Goal: Task Accomplishment & Management: Manage account settings

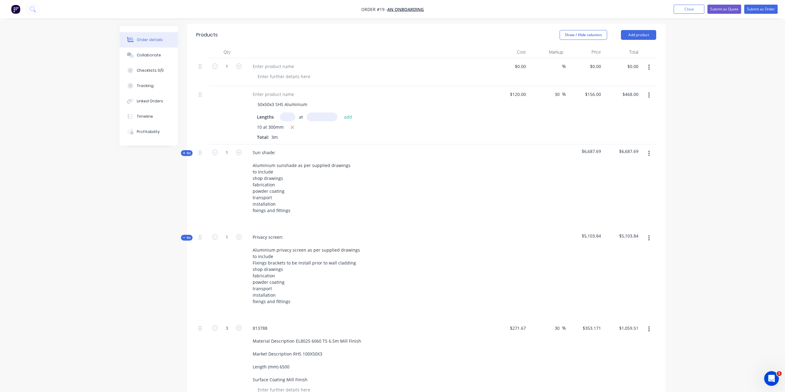
scroll to position [14, 0]
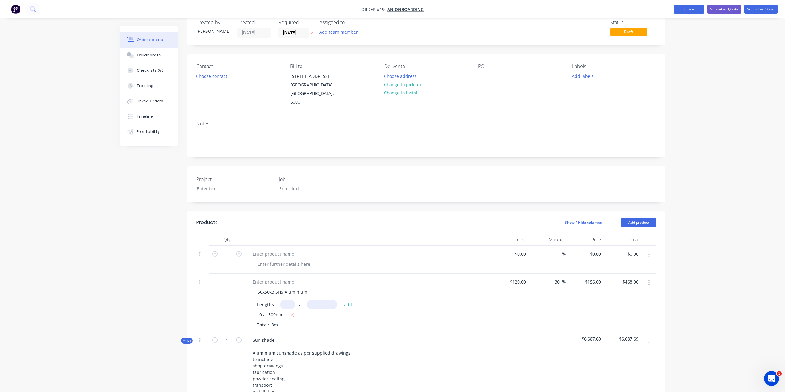
click at [688, 9] on button "Close" at bounding box center [688, 9] width 31 height 9
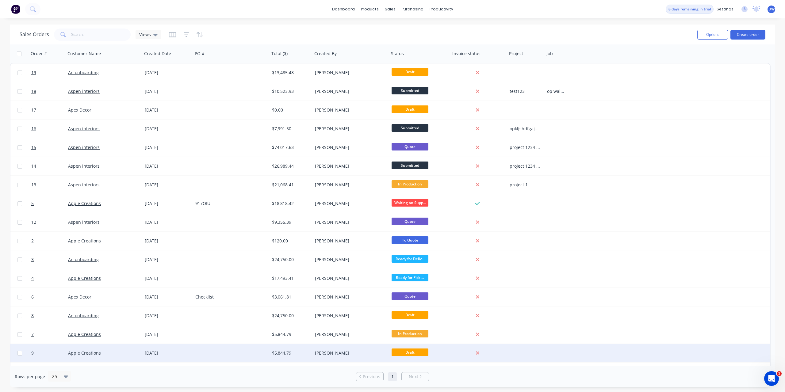
scroll to position [33, 0]
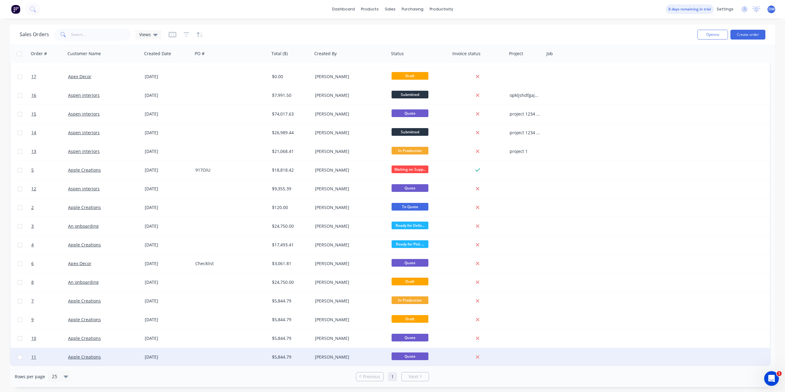
click at [253, 358] on div at bounding box center [231, 357] width 77 height 18
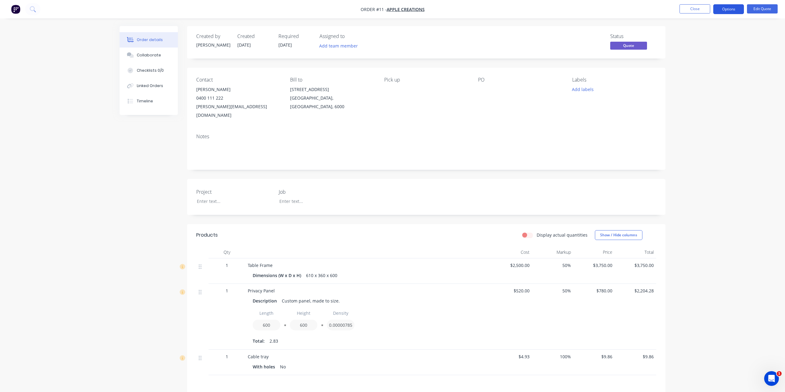
click at [725, 10] on button "Options" at bounding box center [728, 9] width 31 height 10
click at [715, 72] on div "Convert to Order" at bounding box center [710, 74] width 56 height 9
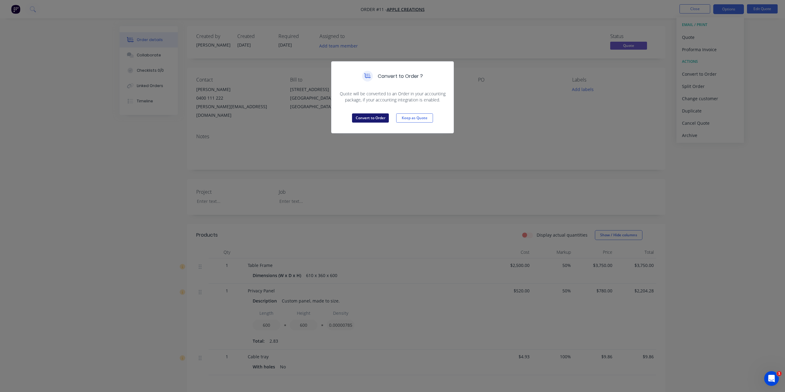
click at [373, 118] on button "Convert to Order" at bounding box center [370, 117] width 37 height 9
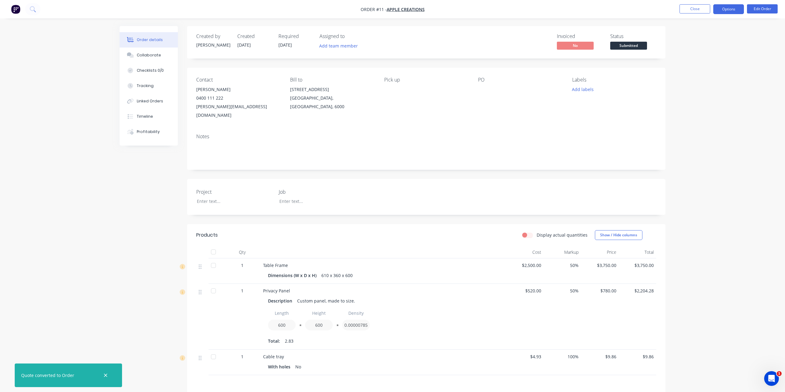
click at [730, 12] on button "Options" at bounding box center [728, 9] width 31 height 10
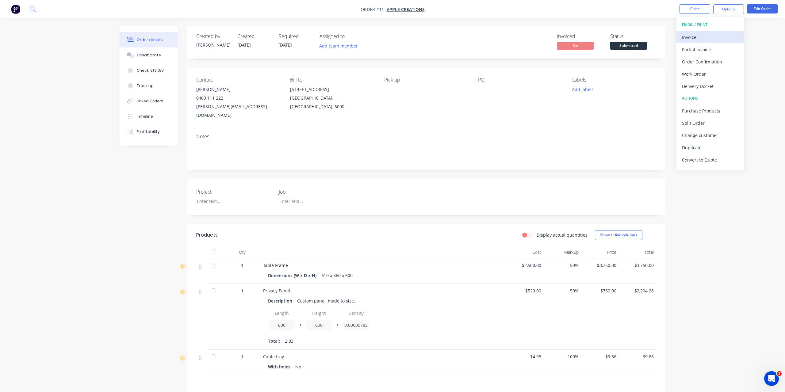
click at [704, 37] on div "Invoice" at bounding box center [710, 37] width 56 height 9
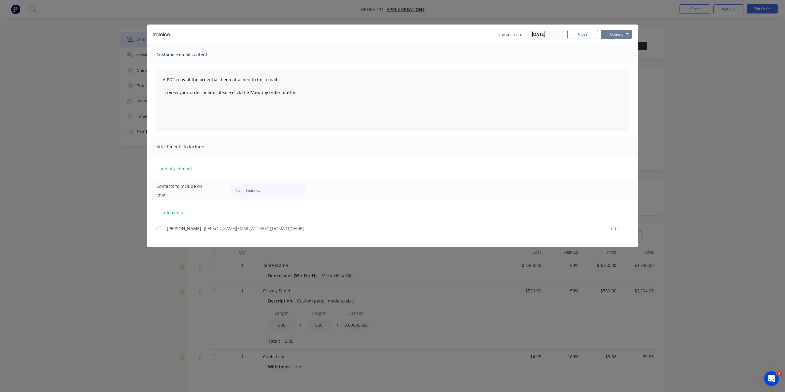
click at [608, 35] on button "Options" at bounding box center [616, 34] width 31 height 9
click at [585, 35] on button "Close" at bounding box center [582, 34] width 31 height 9
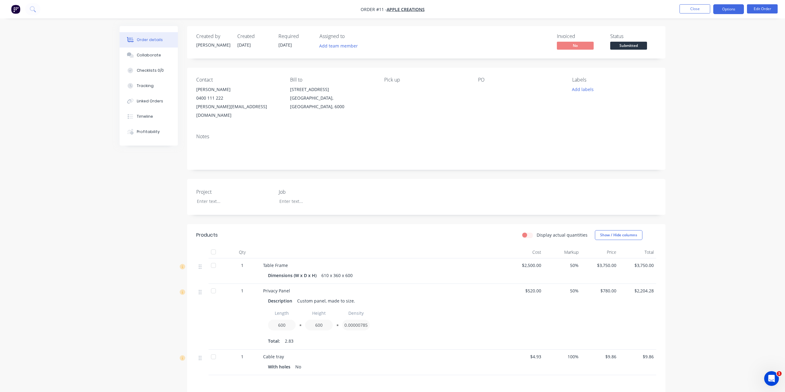
click at [729, 11] on button "Options" at bounding box center [728, 9] width 31 height 10
click at [754, 41] on div "Order details Collaborate Checklists 0/0 Tracking Linked Orders Timeline Profit…" at bounding box center [392, 255] width 785 height 511
click at [625, 47] on span "Submitted" at bounding box center [628, 46] width 37 height 8
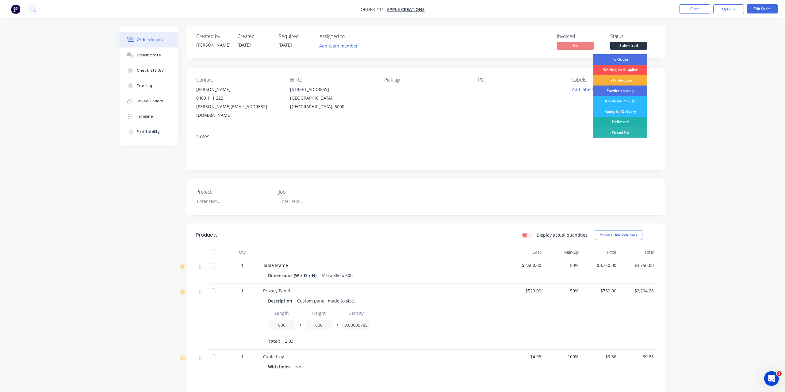
click at [631, 120] on div "Delivered" at bounding box center [620, 122] width 54 height 10
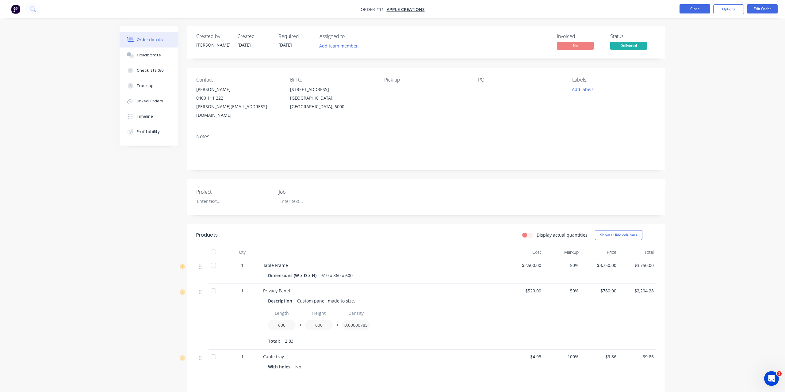
click at [695, 11] on button "Close" at bounding box center [694, 8] width 31 height 9
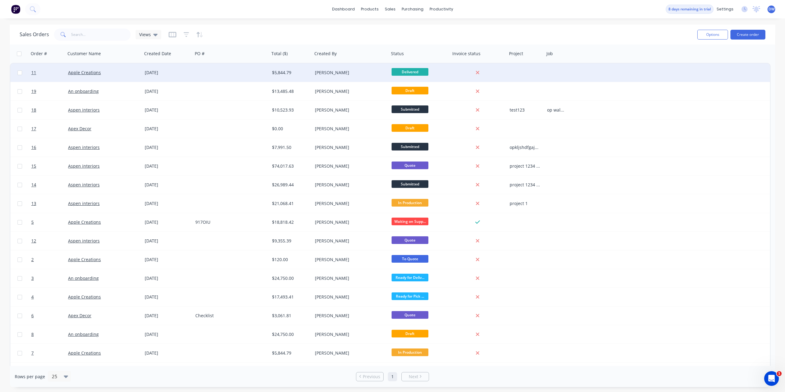
click at [262, 71] on div at bounding box center [231, 72] width 77 height 18
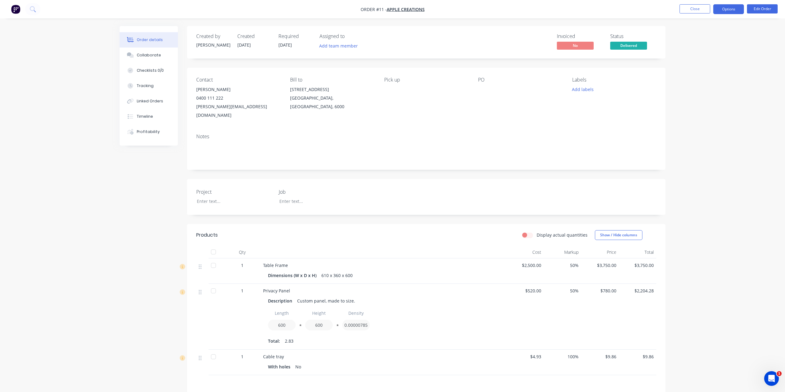
click at [726, 11] on button "Options" at bounding box center [728, 9] width 31 height 10
click at [721, 42] on button "Invoice" at bounding box center [709, 37] width 67 height 12
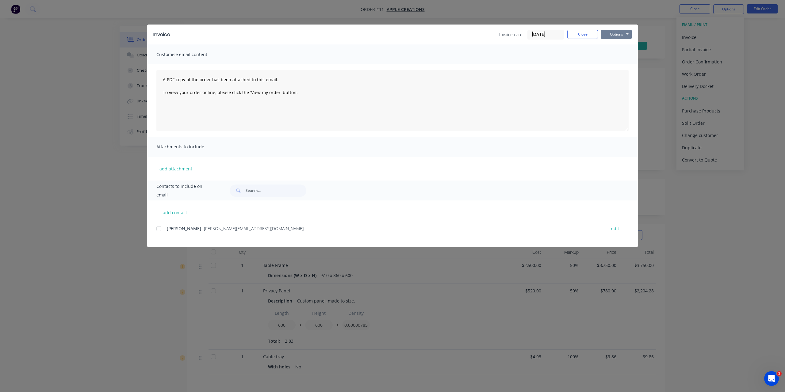
click at [616, 33] on button "Options" at bounding box center [616, 34] width 31 height 9
click at [616, 55] on button "Print" at bounding box center [620, 55] width 39 height 10
click at [584, 35] on button "Close" at bounding box center [582, 34] width 31 height 9
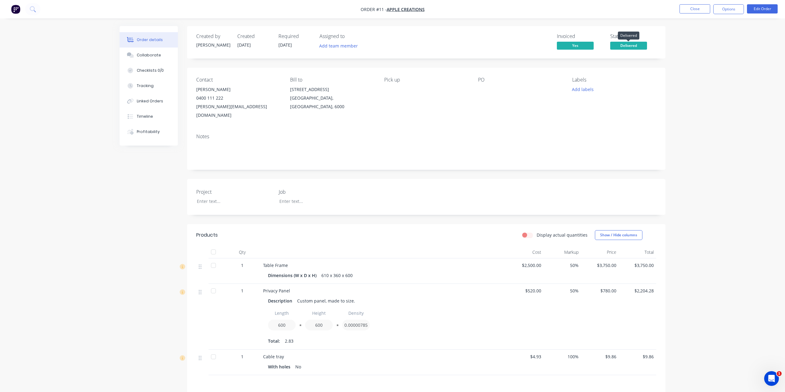
click at [635, 46] on span "Delivered" at bounding box center [628, 46] width 37 height 8
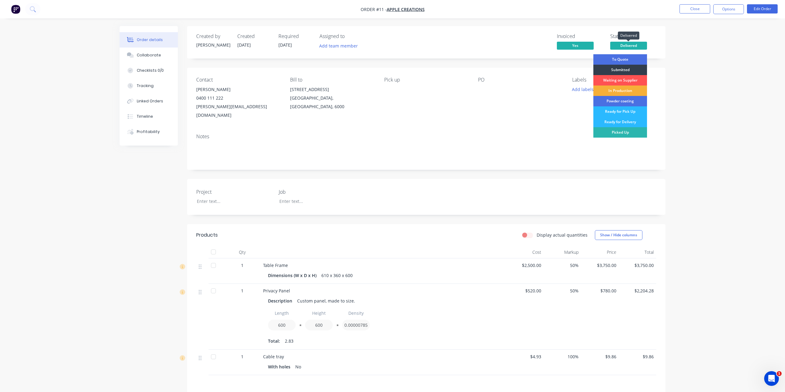
click at [636, 45] on span "Delivered" at bounding box center [628, 46] width 37 height 8
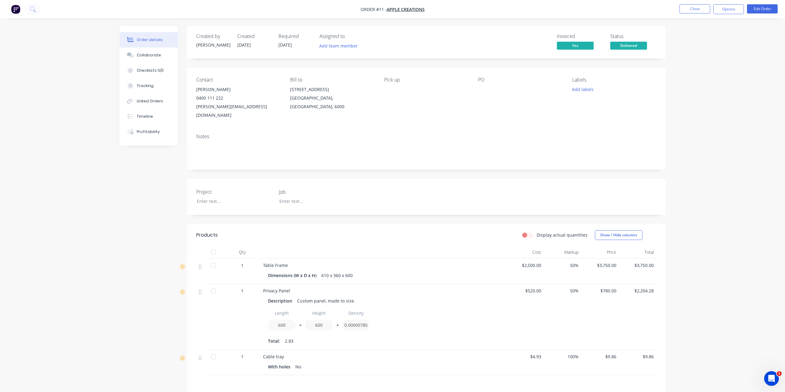
click at [698, 48] on div "Order details Collaborate Checklists 0/0 Tracking Linked Orders Timeline Profit…" at bounding box center [392, 255] width 785 height 511
click at [728, 14] on nav "Order #11 - Apple Creations Close Options Edit Order" at bounding box center [392, 9] width 785 height 18
click at [730, 10] on button "Options" at bounding box center [728, 9] width 31 height 10
click at [691, 160] on div "Archive" at bounding box center [710, 159] width 56 height 9
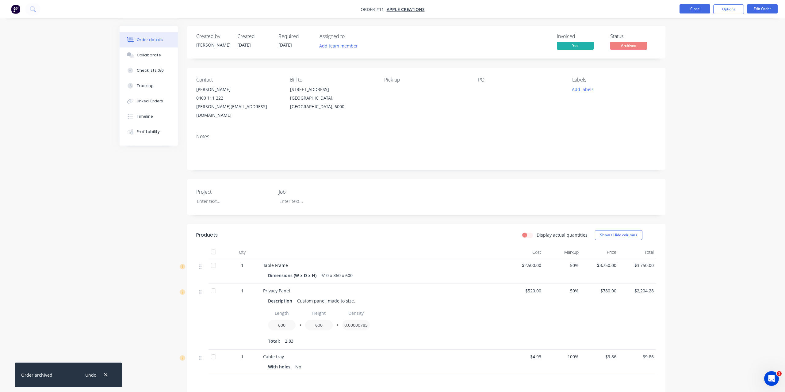
click at [693, 8] on button "Close" at bounding box center [694, 8] width 31 height 9
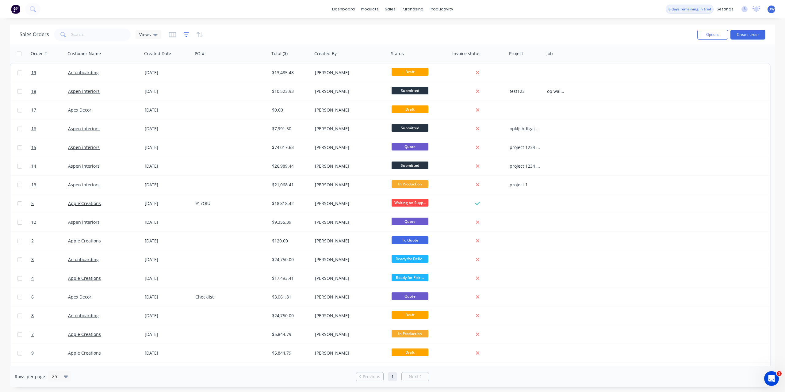
click at [185, 32] on icon "button" at bounding box center [187, 35] width 6 height 6
click at [173, 34] on icon "button" at bounding box center [172, 34] width 3 height 4
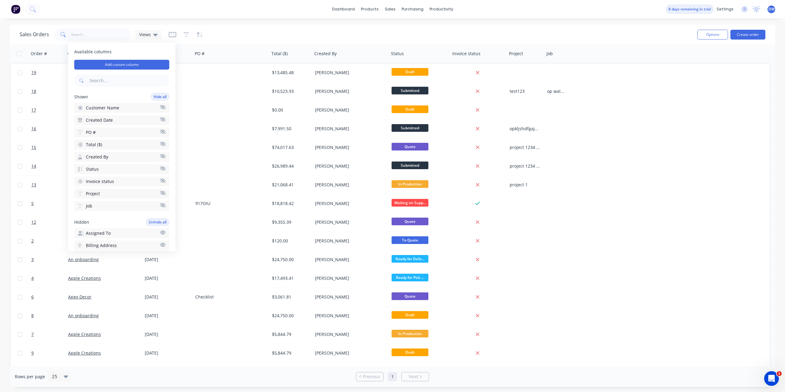
click at [297, 37] on div "Sales Orders Views" at bounding box center [356, 34] width 673 height 15
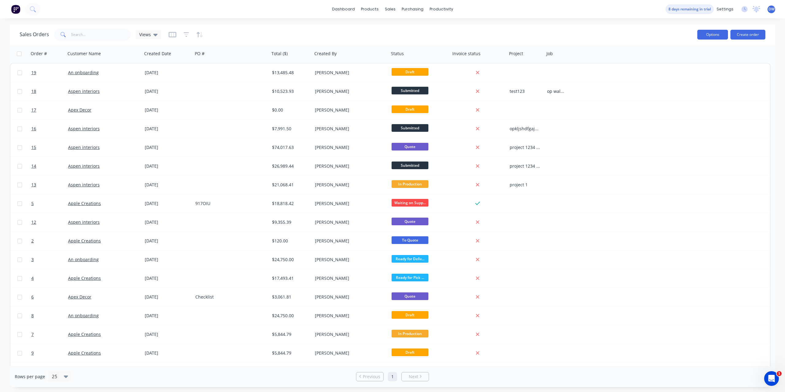
click at [713, 35] on button "Options" at bounding box center [712, 35] width 31 height 10
click at [623, 35] on div "Sales Orders Views" at bounding box center [356, 34] width 673 height 15
click at [171, 35] on icon "button" at bounding box center [172, 34] width 3 height 4
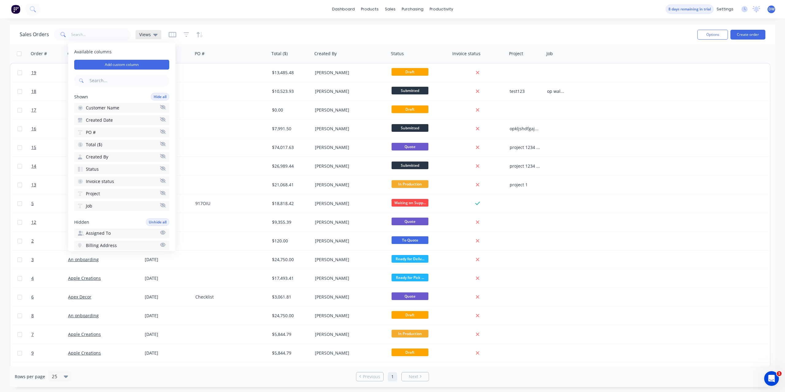
click at [153, 37] on icon at bounding box center [155, 34] width 4 height 7
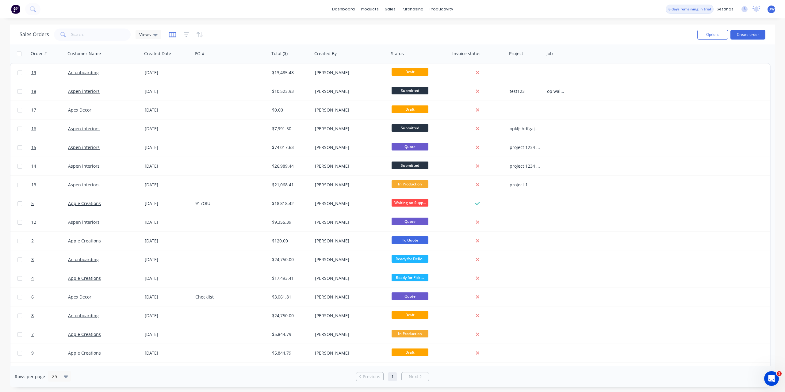
click at [172, 33] on icon "button" at bounding box center [172, 34] width 3 height 4
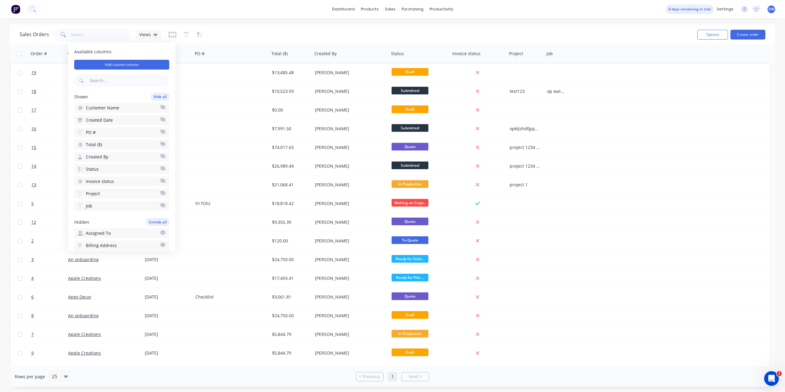
click at [349, 36] on div "Sales Orders Views" at bounding box center [356, 34] width 673 height 15
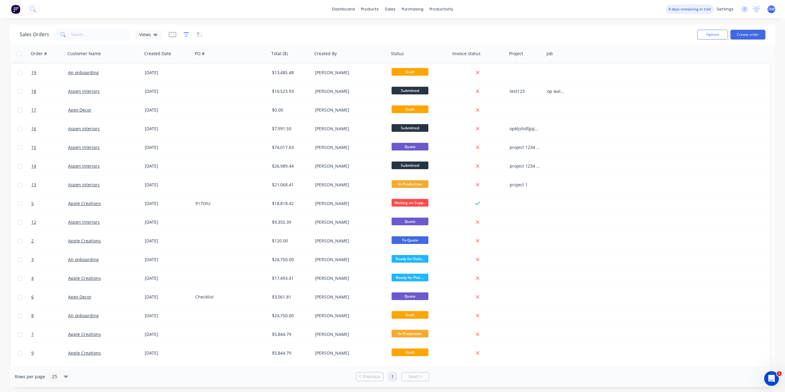
click at [186, 33] on icon "button" at bounding box center [187, 35] width 6 height 6
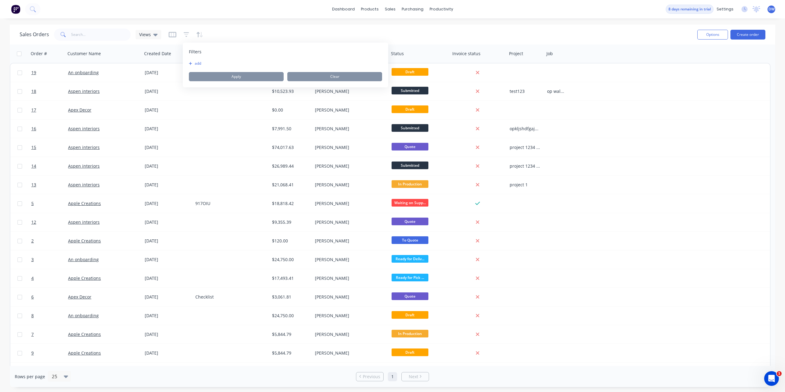
click at [199, 63] on button "add" at bounding box center [196, 63] width 15 height 5
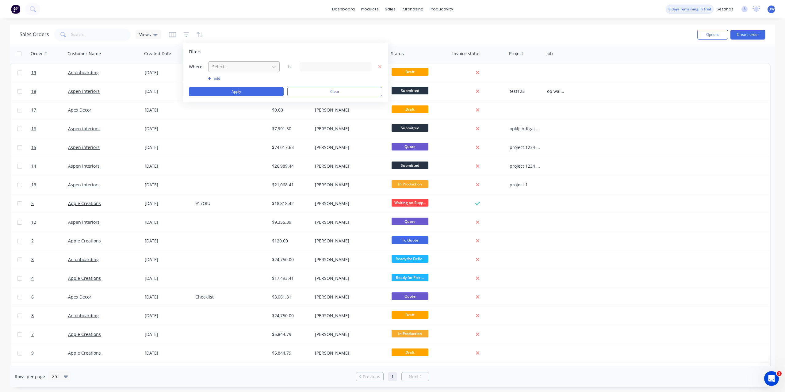
click at [232, 69] on div at bounding box center [239, 67] width 55 height 8
click at [379, 66] on icon "button" at bounding box center [379, 66] width 3 height 3
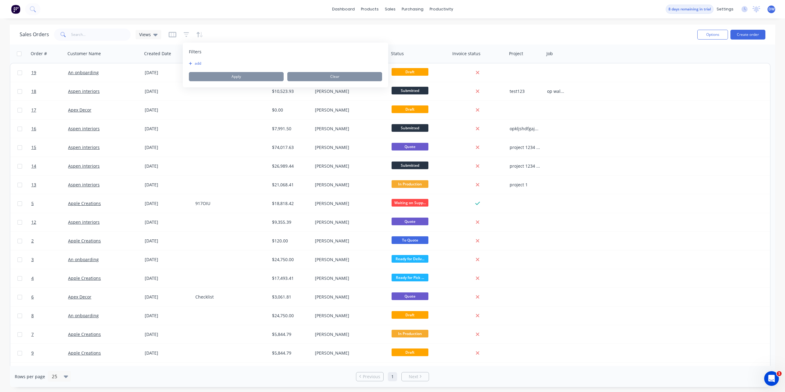
click at [248, 34] on div "Sales Orders Views" at bounding box center [356, 34] width 673 height 15
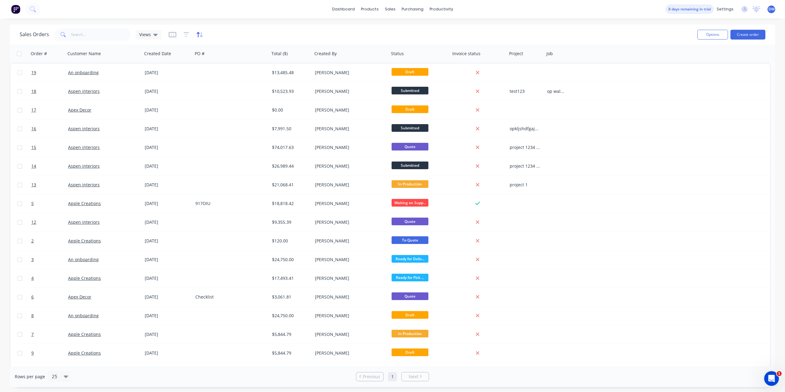
click at [198, 34] on icon "button" at bounding box center [199, 35] width 7 height 6
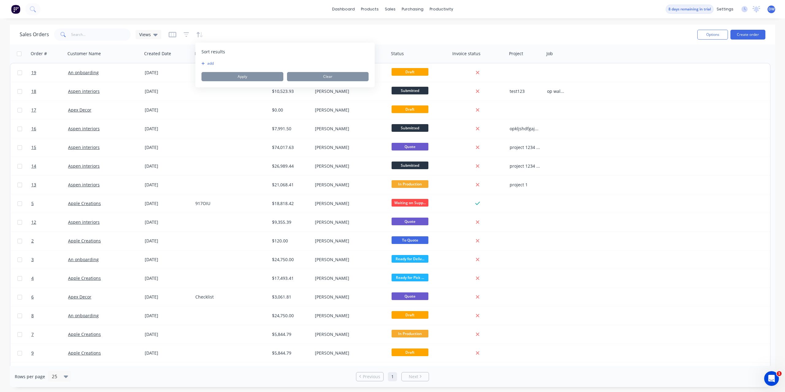
click at [219, 33] on div "Sales Orders Views" at bounding box center [356, 34] width 673 height 15
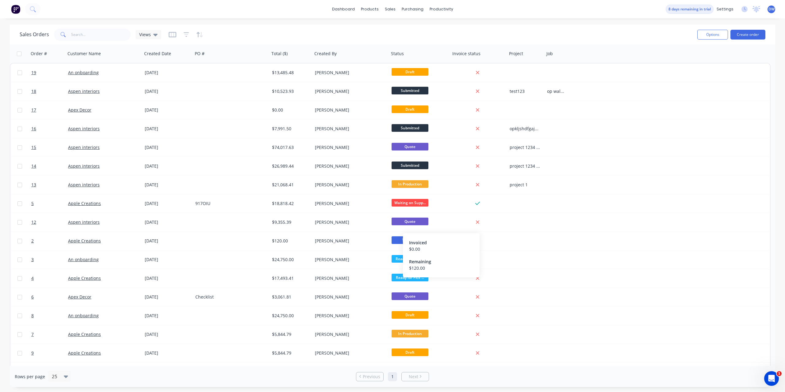
scroll to position [15, 0]
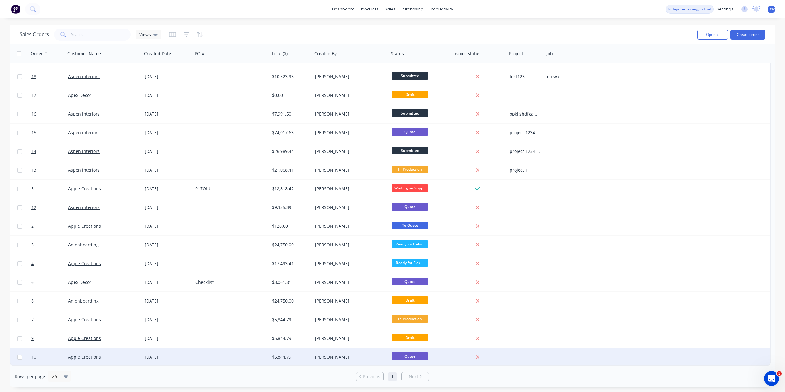
click at [324, 358] on div "[PERSON_NAME]" at bounding box center [349, 357] width 68 height 6
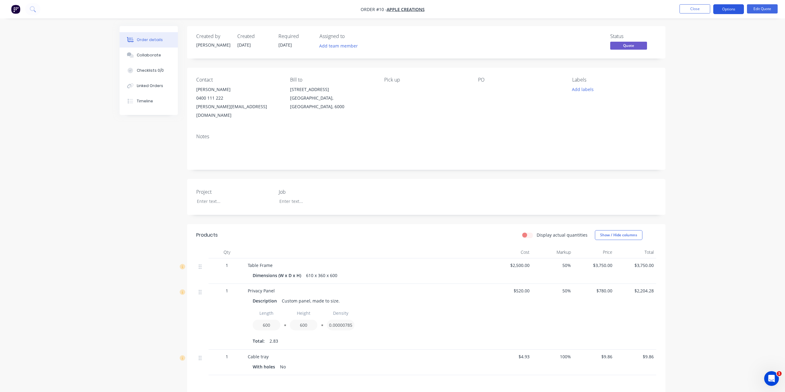
click at [726, 13] on button "Options" at bounding box center [728, 9] width 31 height 10
click at [708, 75] on div "Convert to Order" at bounding box center [710, 74] width 56 height 9
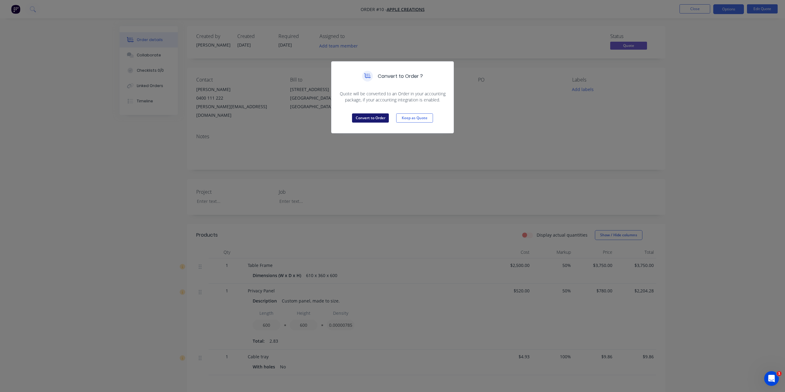
click at [372, 119] on button "Convert to Order" at bounding box center [370, 117] width 37 height 9
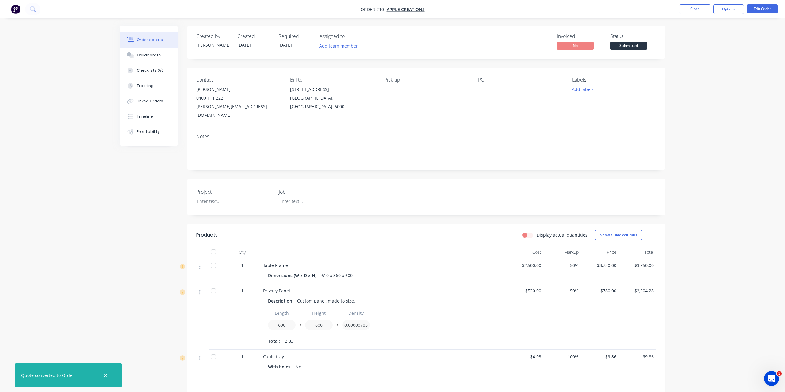
click at [631, 48] on span "Submitted" at bounding box center [628, 46] width 37 height 8
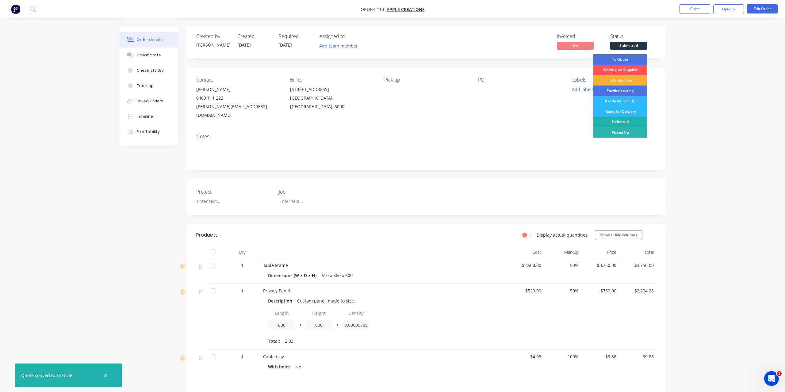
click at [625, 120] on div "Delivered" at bounding box center [620, 122] width 54 height 10
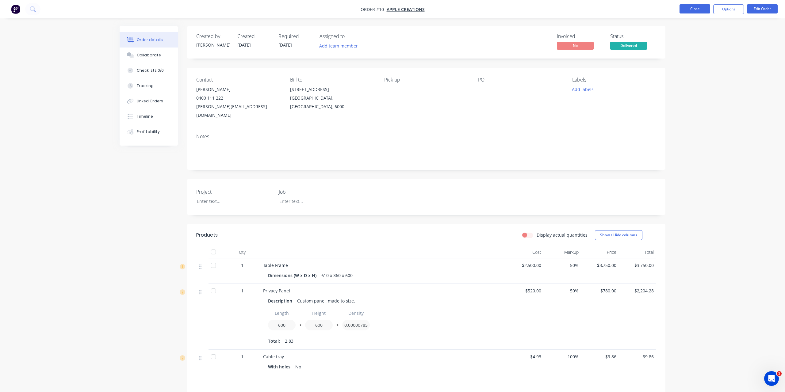
click at [693, 11] on button "Close" at bounding box center [694, 8] width 31 height 9
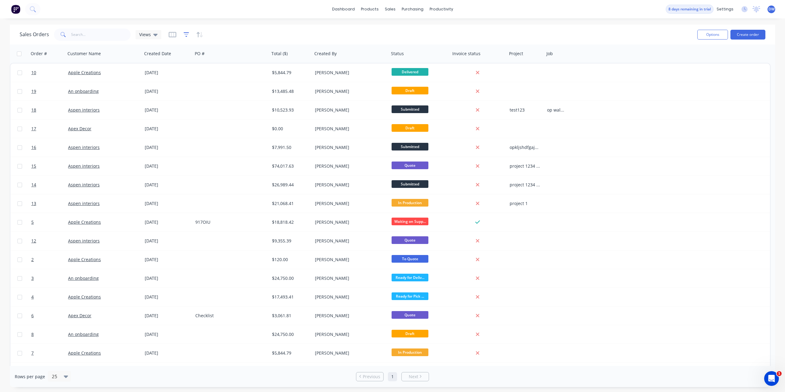
click at [185, 33] on icon "button" at bounding box center [187, 34] width 6 height 5
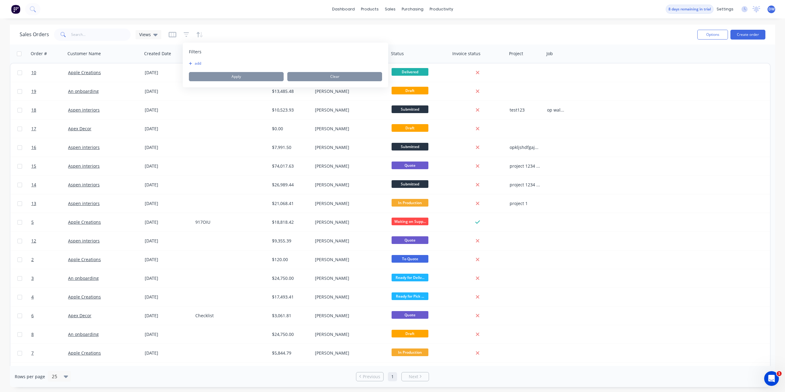
click at [198, 64] on button "add" at bounding box center [196, 63] width 15 height 5
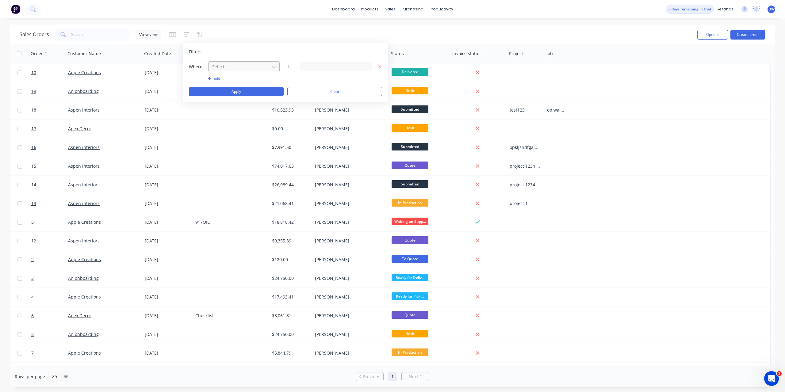
click at [226, 66] on div at bounding box center [239, 67] width 55 height 8
click at [366, 67] on icon at bounding box center [366, 67] width 4 height 2
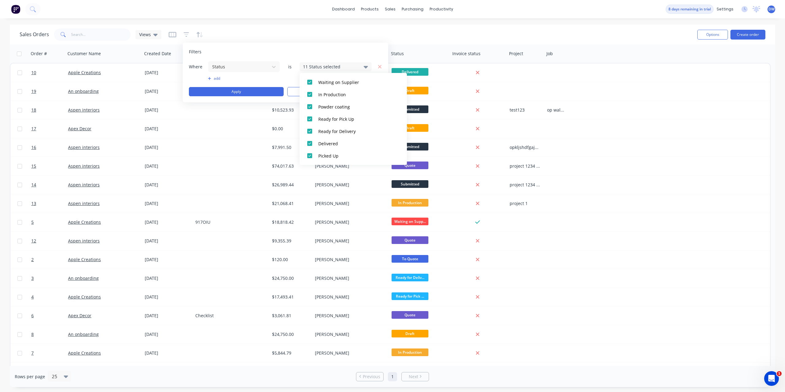
scroll to position [0, 0]
click at [325, 115] on div "Archived" at bounding box center [355, 113] width 74 height 6
click at [330, 143] on div "Delivered" at bounding box center [355, 143] width 74 height 6
click at [353, 51] on div "Filters" at bounding box center [285, 52] width 193 height 6
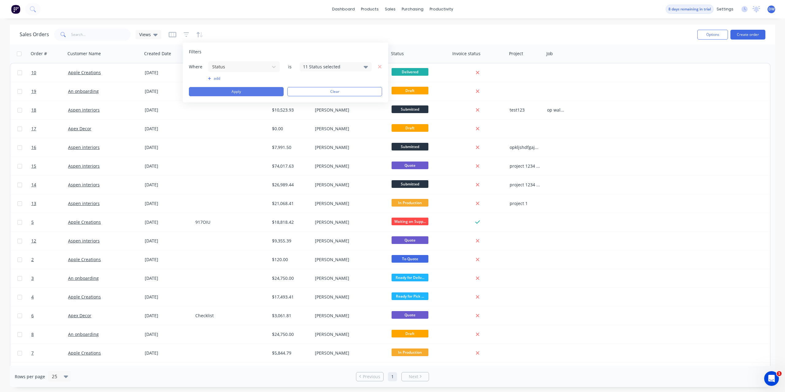
click at [264, 91] on button "Apply" at bounding box center [236, 91] width 95 height 9
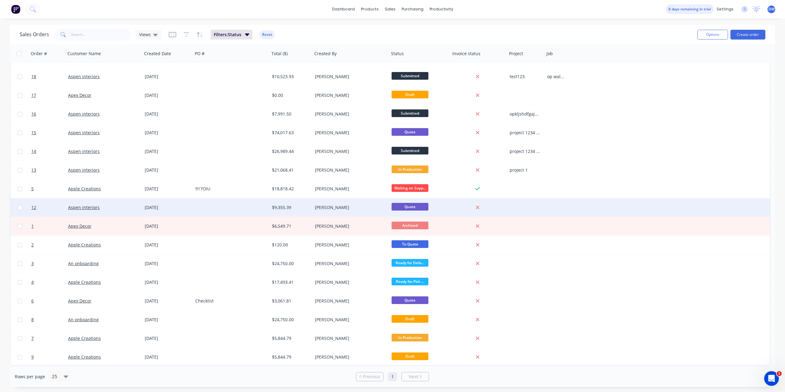
scroll to position [0, 0]
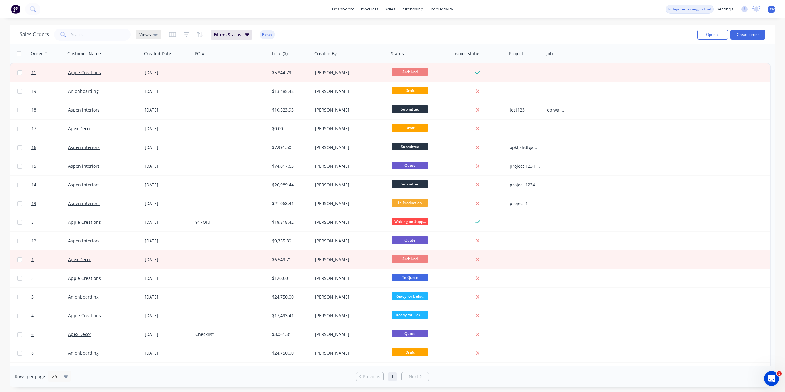
click at [150, 35] on div "Views" at bounding box center [148, 35] width 18 height 6
click at [168, 73] on button "Save new view" at bounding box center [178, 73] width 82 height 9
click at [259, 58] on input "text" at bounding box center [277, 60] width 75 height 12
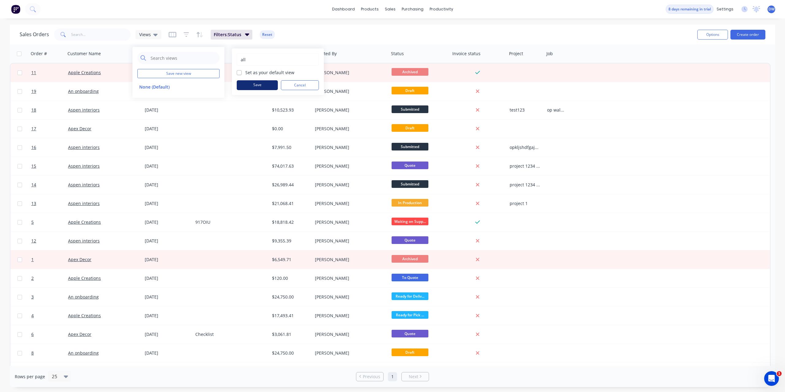
type input "all"
click at [247, 87] on button "Save" at bounding box center [257, 85] width 41 height 10
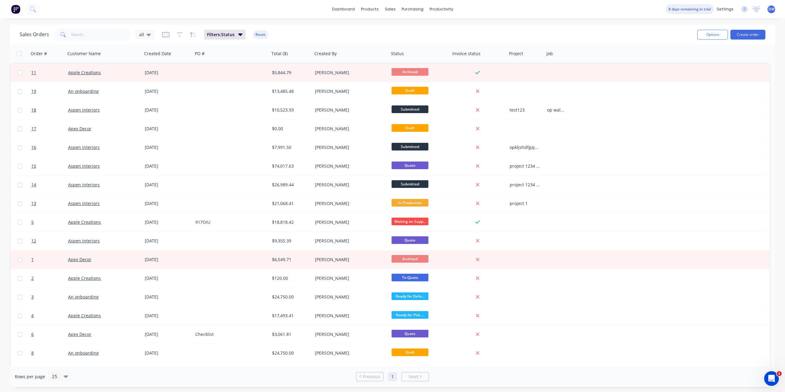
click at [326, 33] on div "Sales Orders all Filters: Status Reset" at bounding box center [356, 34] width 673 height 15
click at [163, 34] on icon "button" at bounding box center [166, 35] width 8 height 6
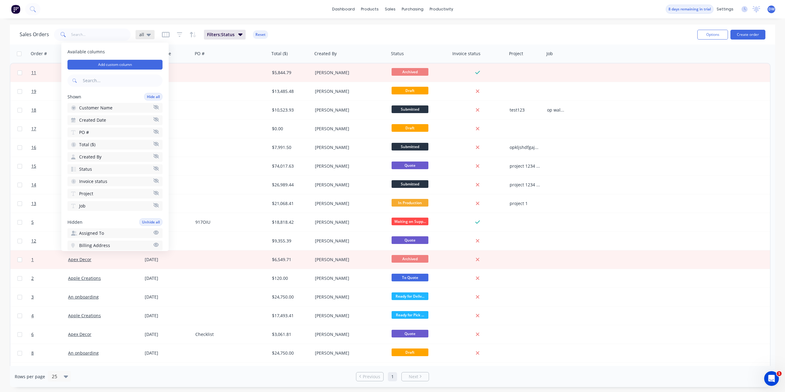
click at [144, 36] on div "all" at bounding box center [145, 35] width 12 height 6
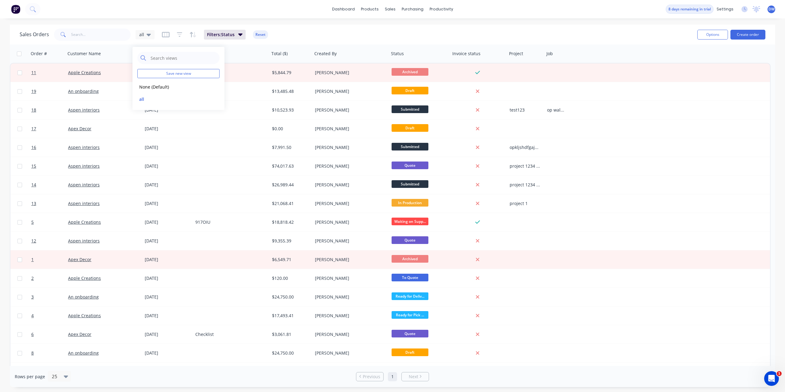
click at [337, 33] on div "Sales Orders all Filters: Status Reset" at bounding box center [356, 34] width 673 height 15
click at [387, 33] on div "Sales Orders all Filters: Status Reset" at bounding box center [356, 34] width 673 height 15
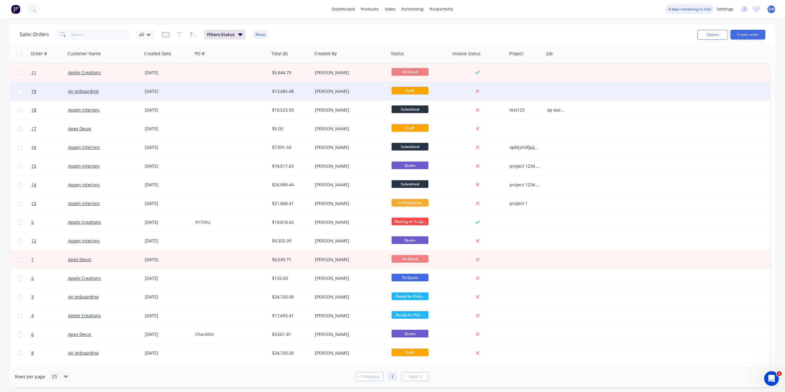
click at [225, 92] on div at bounding box center [231, 91] width 77 height 18
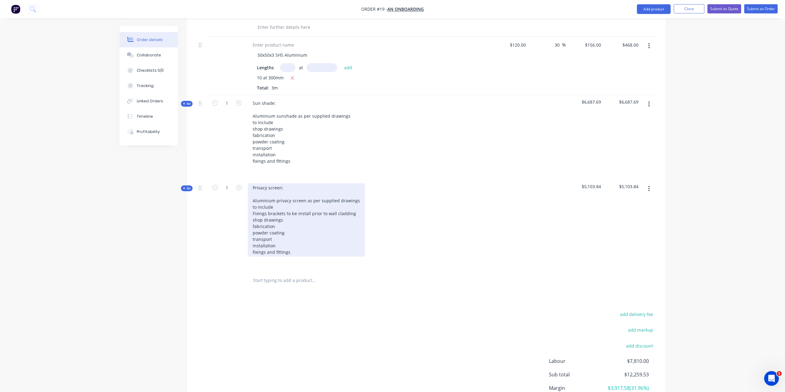
scroll to position [266, 0]
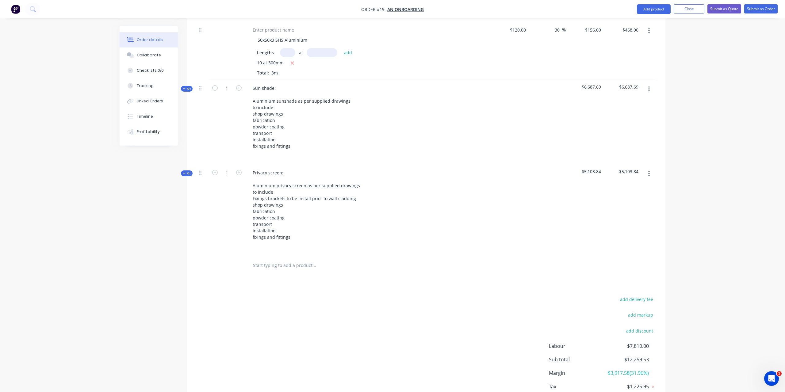
click at [189, 171] on span "Kit" at bounding box center [187, 173] width 8 height 5
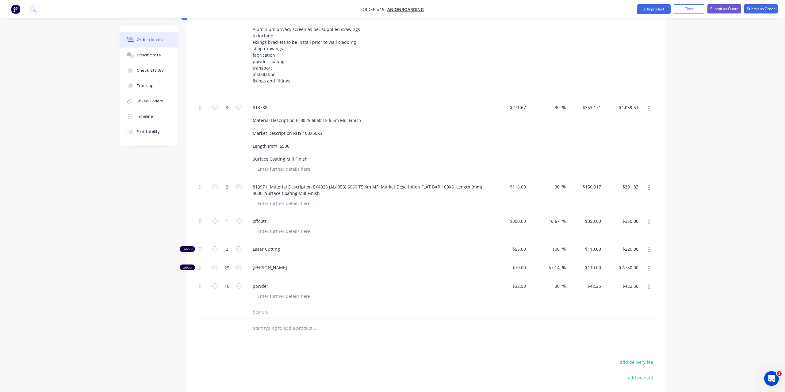
scroll to position [360, 0]
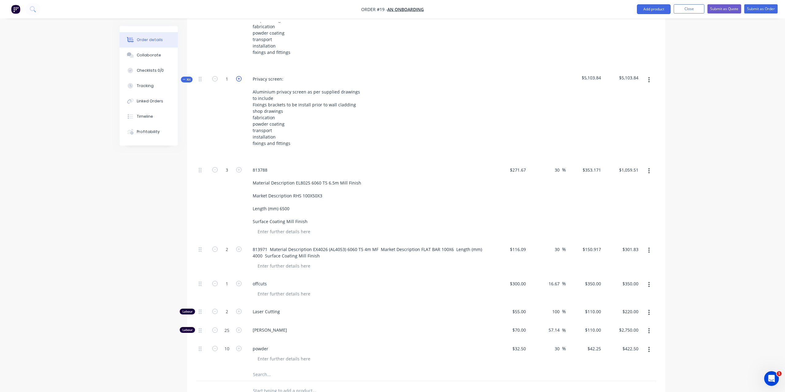
click at [239, 76] on icon "button" at bounding box center [239, 79] width 6 height 6
type input "2"
type input "6"
type input "4"
type input "2"
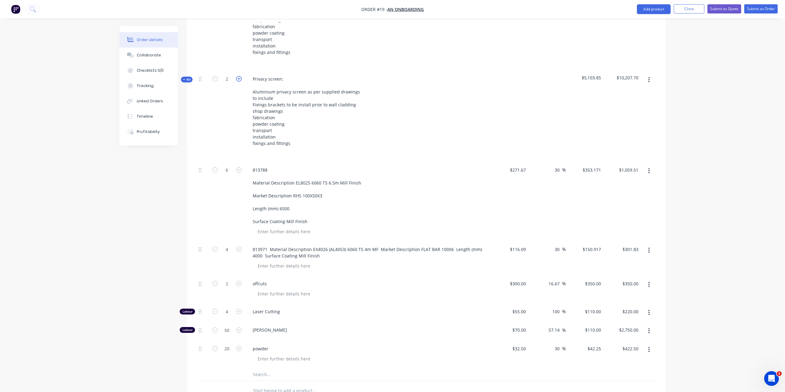
type input "4"
type input "50"
type input "20"
type input "$2,119.03"
type input "$603.67"
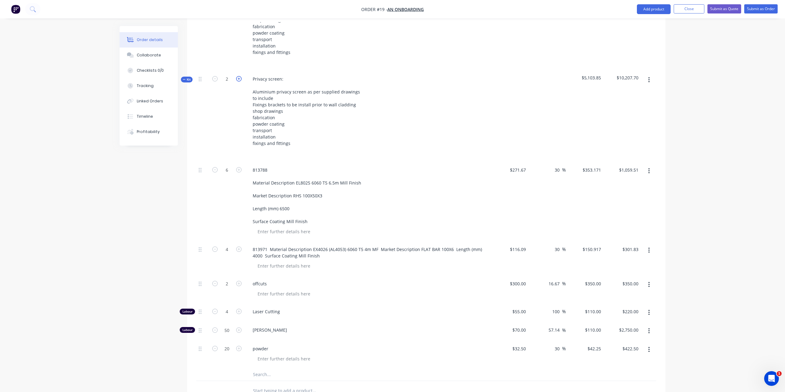
type input "$700.00"
type input "$440.00"
type input "$5,500.00"
type input "$845.00"
click at [239, 76] on icon "button" at bounding box center [239, 79] width 6 height 6
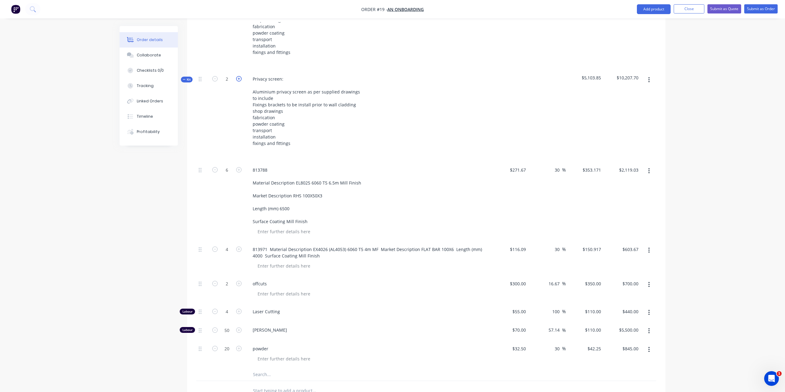
type input "3"
type input "9"
type input "6"
type input "3"
type input "6"
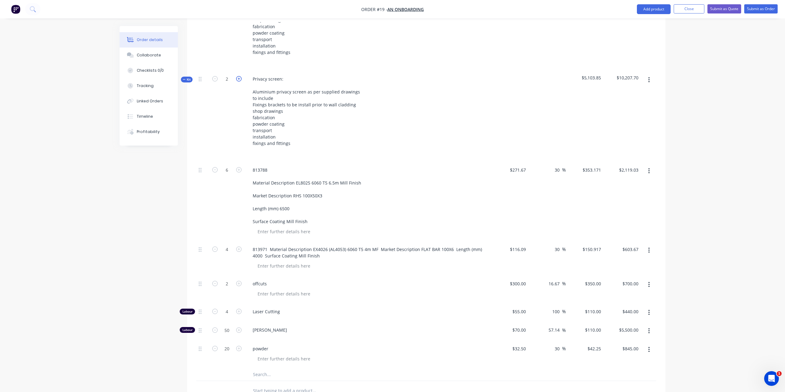
type input "75"
type input "30"
type input "$3,178.54"
type input "$905.50"
type input "$1,050.00"
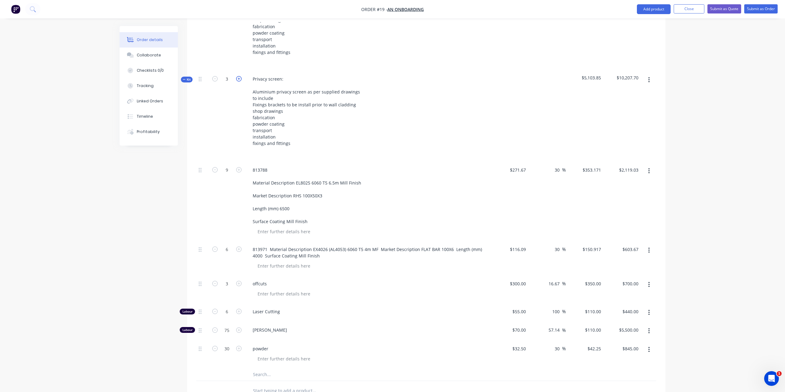
type input "$660.00"
type input "$8,250.00"
type input "$1,267.50"
click at [239, 76] on icon "button" at bounding box center [239, 79] width 6 height 6
type input "4"
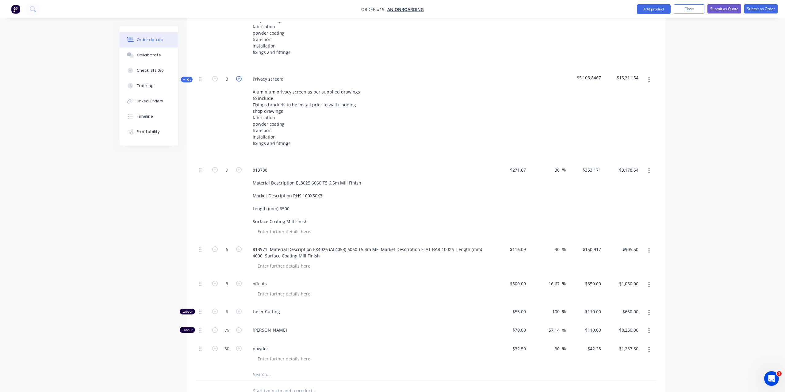
type input "12"
type input "8"
type input "4"
type input "8"
type input "100"
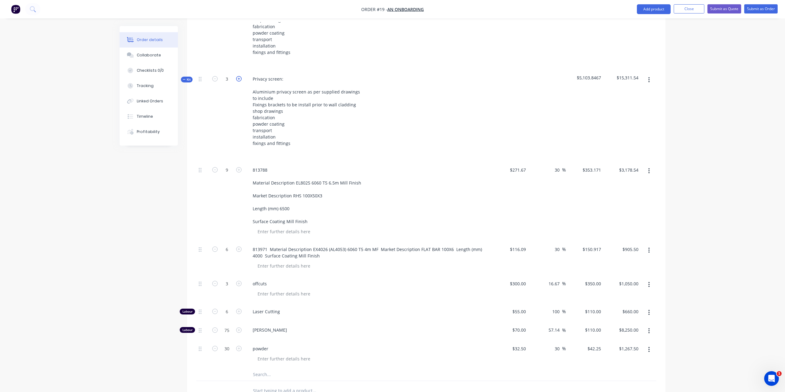
type input "40"
type input "$4,238.05"
type input "$1,207.34"
type input "$1,400.00"
type input "$880.00"
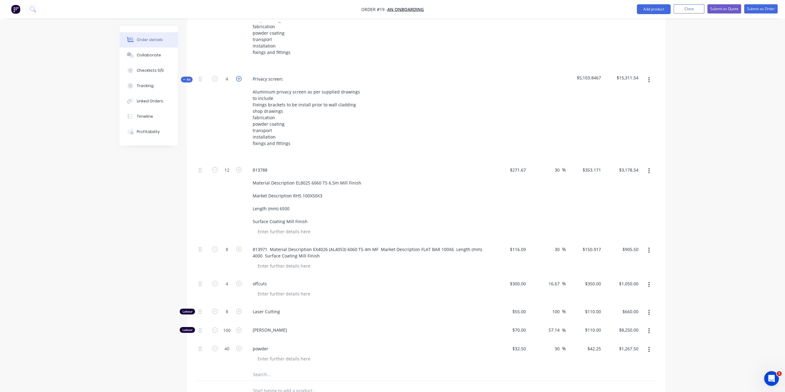
type input "$11,000.00"
type input "$1,690.00"
click at [239, 76] on icon "button" at bounding box center [239, 79] width 6 height 6
type input "5"
type input "15"
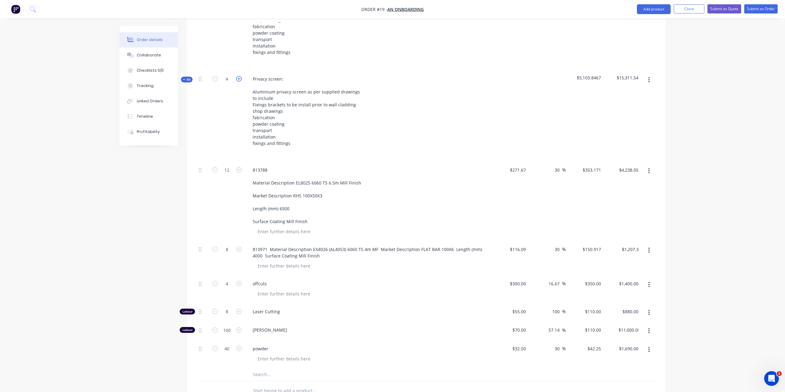
type input "10"
type input "5"
type input "10"
type input "125"
type input "50"
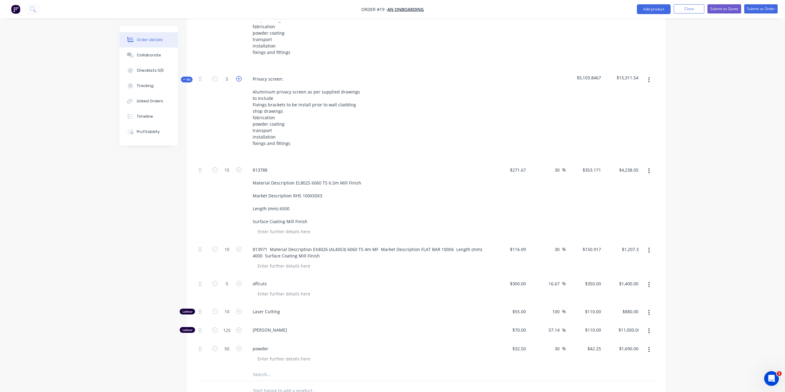
type input "$5,297.57"
type input "$1,509.17"
type input "$1,750.00"
type input "$1,100.00"
type input "$13,750.00"
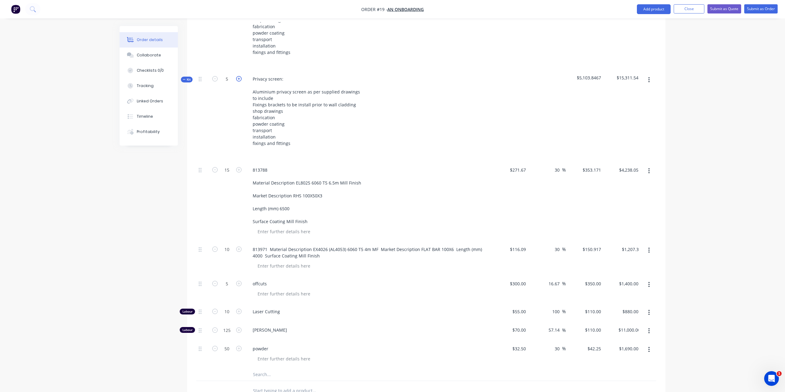
type input "$2,112.50"
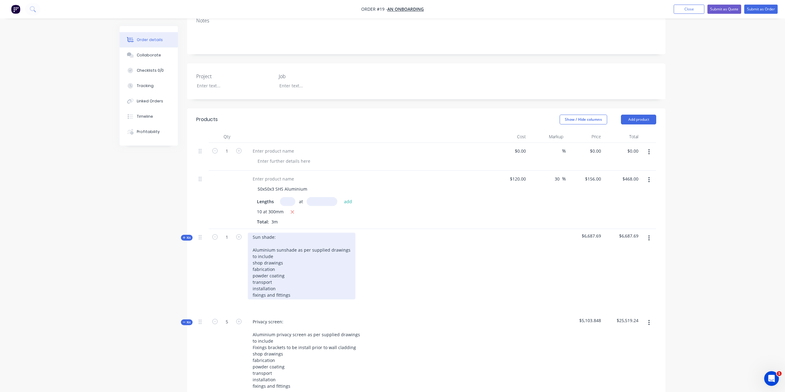
scroll to position [109, 0]
